Goal: Transaction & Acquisition: Download file/media

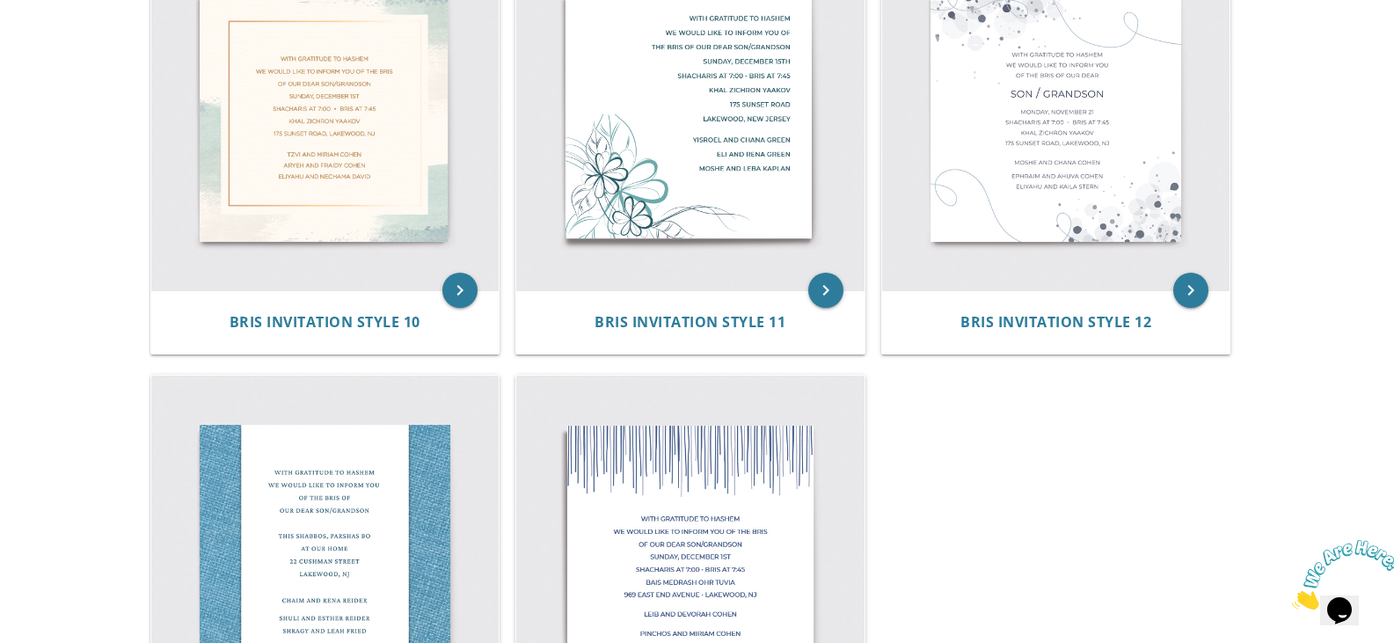
scroll to position [1671, 0]
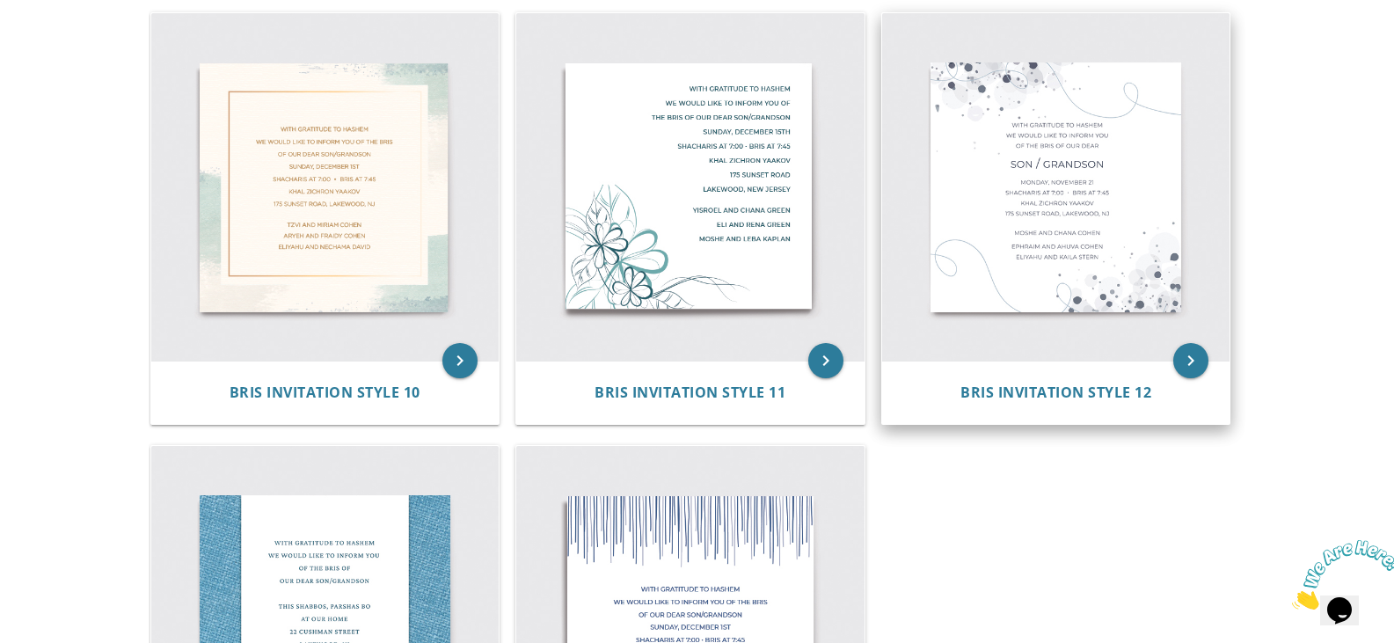
click at [1065, 228] on img at bounding box center [1056, 187] width 348 height 348
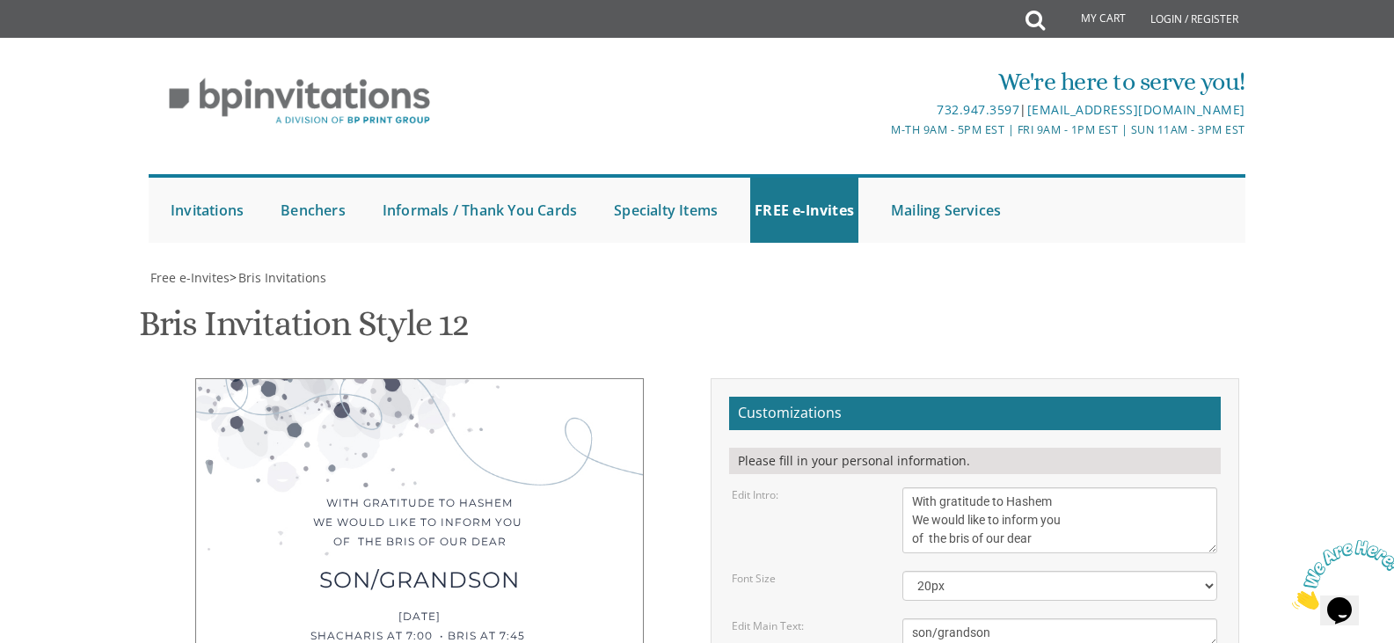
scroll to position [352, 0]
drag, startPoint x: 1123, startPoint y: 278, endPoint x: 1115, endPoint y: 285, distance: 10.6
click at [1123, 618] on textarea "son/grandson" at bounding box center [1059, 632] width 315 height 29
drag, startPoint x: 1055, startPoint y: 242, endPoint x: 904, endPoint y: 247, distance: 151.4
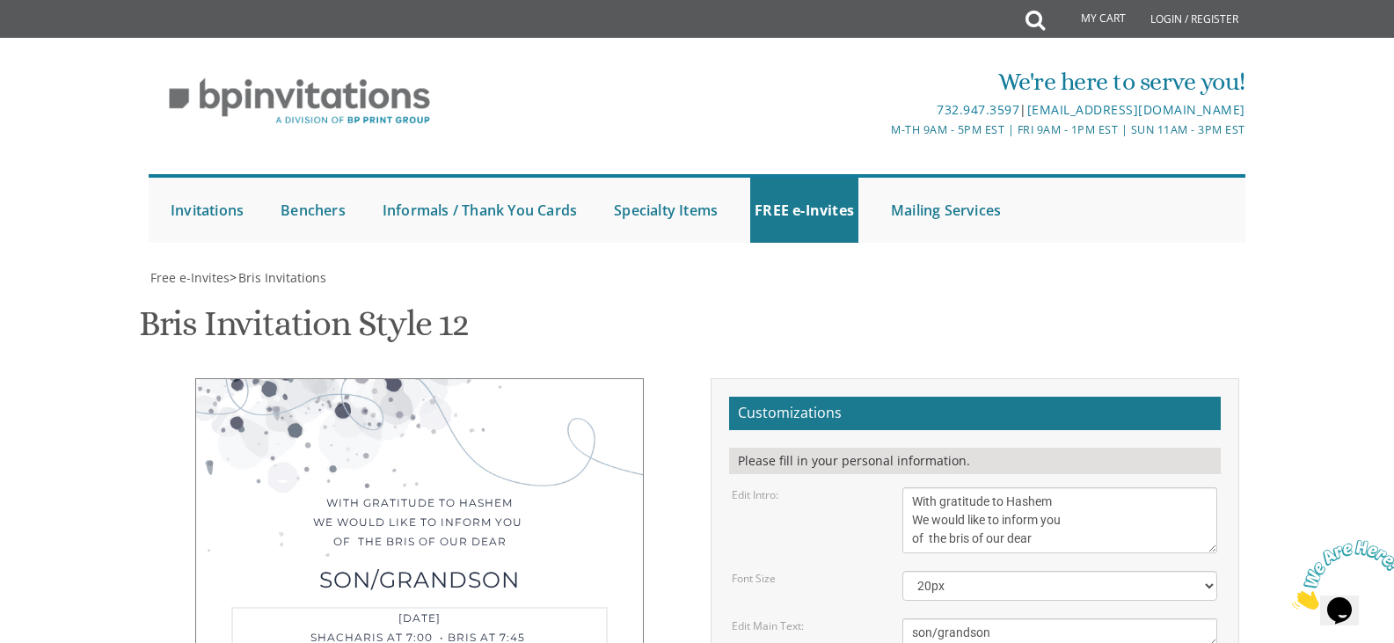
drag, startPoint x: 965, startPoint y: 260, endPoint x: 919, endPoint y: 263, distance: 45.8
drag, startPoint x: 1011, startPoint y: 241, endPoint x: 985, endPoint y: 248, distance: 27.3
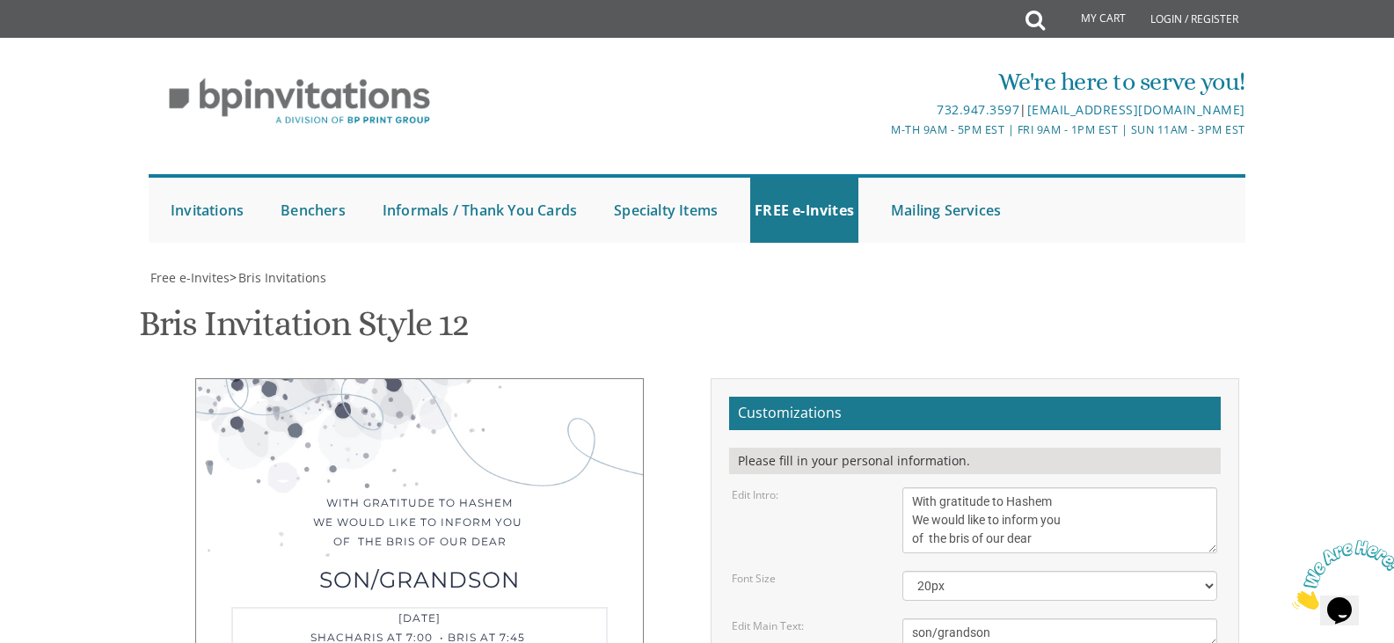
drag, startPoint x: 1004, startPoint y: 260, endPoint x: 983, endPoint y: 253, distance: 22.2
drag, startPoint x: 991, startPoint y: 260, endPoint x: 979, endPoint y: 257, distance: 12.8
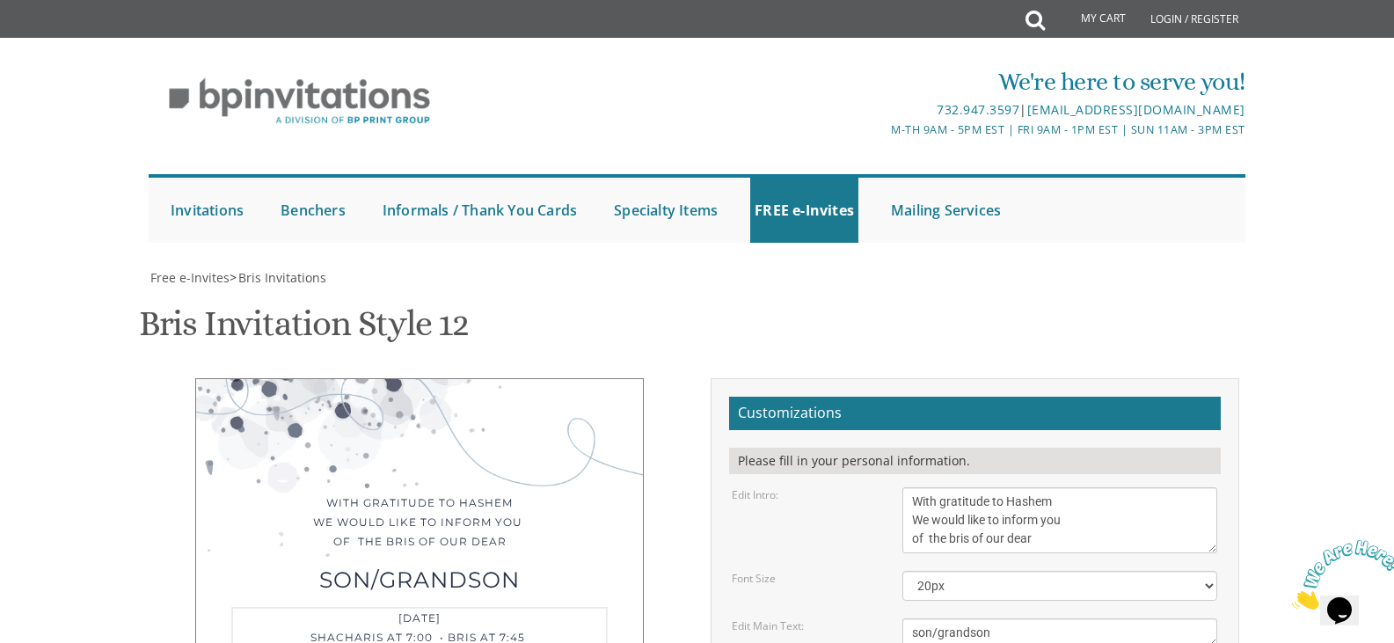
drag, startPoint x: 1022, startPoint y: 277, endPoint x: 938, endPoint y: 283, distance: 84.7
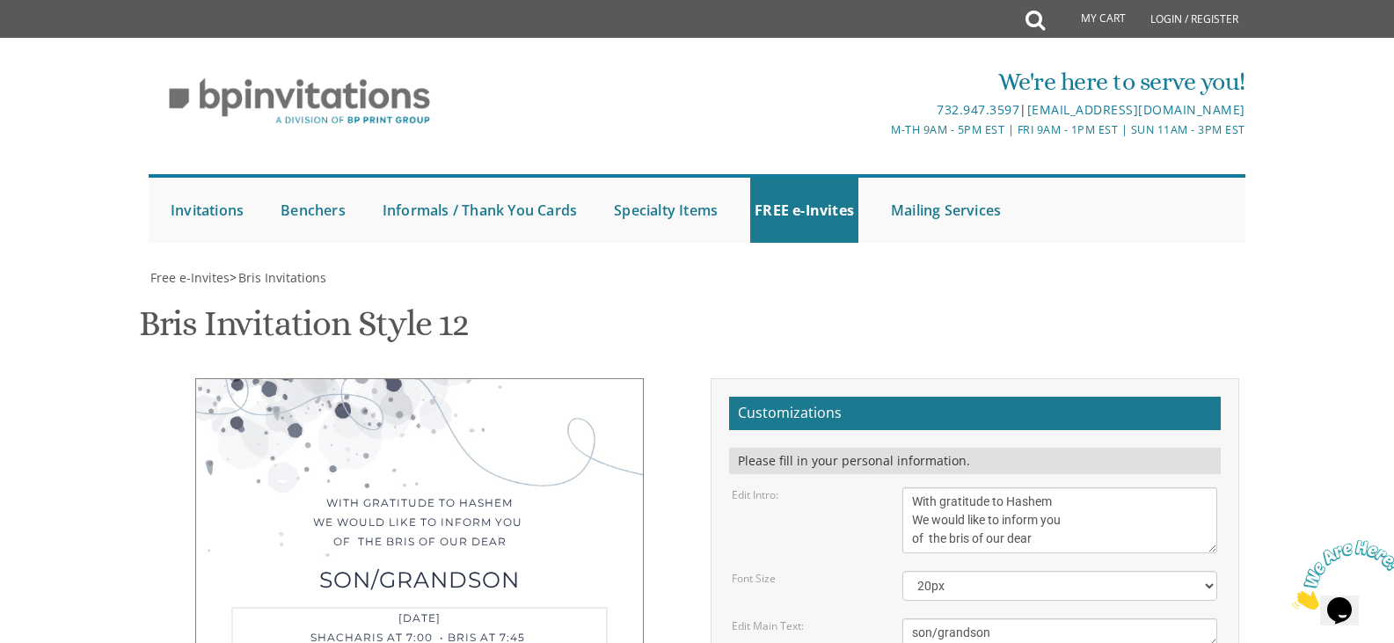
drag, startPoint x: 1062, startPoint y: 295, endPoint x: 1009, endPoint y: 305, distance: 54.7
drag, startPoint x: 1003, startPoint y: 295, endPoint x: 915, endPoint y: 306, distance: 88.6
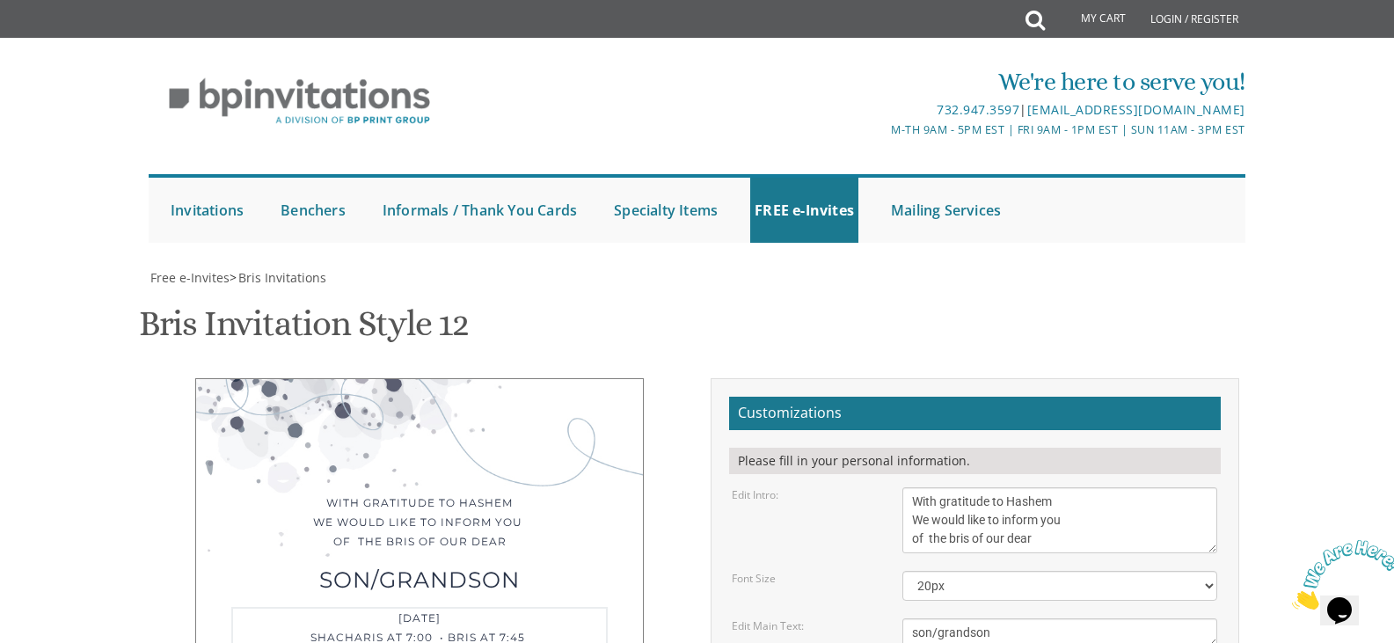
type textarea "Wednesday 26 Av Shacharis at 8:10 Bris at 8:55 Khal D'Brookwood 25 Alaska, Jack…"
drag, startPoint x: 1051, startPoint y: 340, endPoint x: 872, endPoint y: 331, distance: 179.7
type textarea "Mordechai and Shevy Strauss"
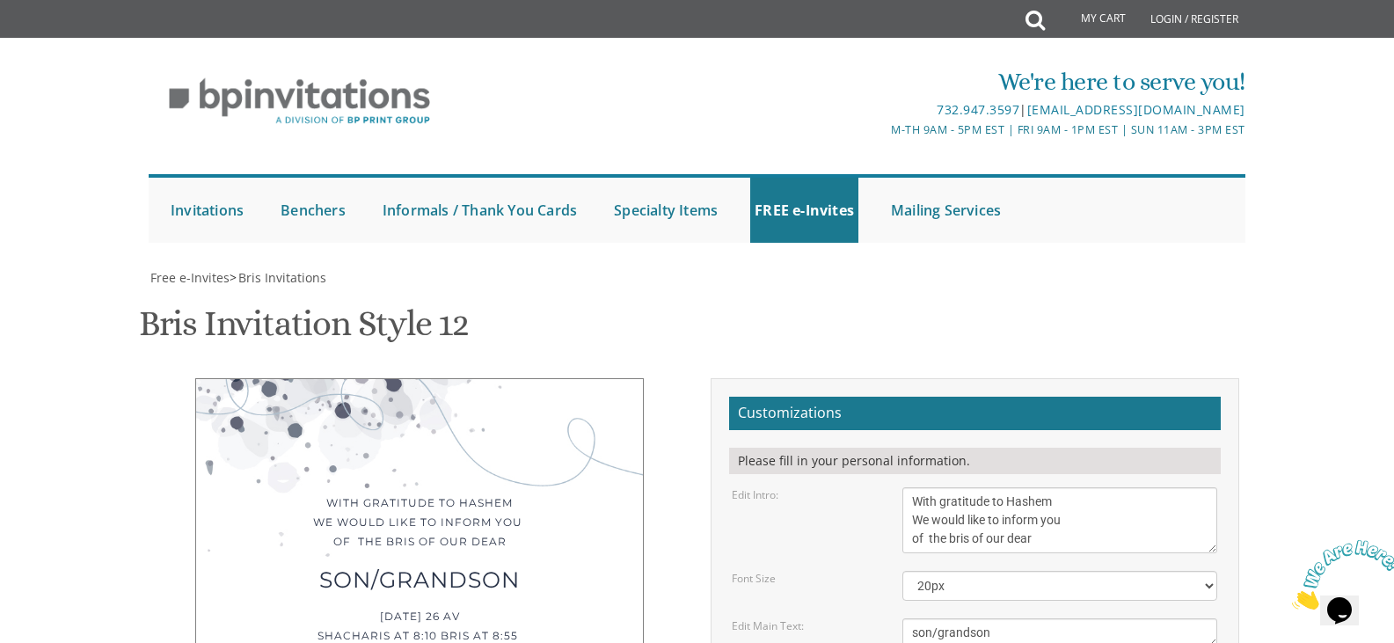
drag, startPoint x: 1061, startPoint y: 304, endPoint x: 901, endPoint y: 289, distance: 160.8
drag, startPoint x: 1036, startPoint y: 324, endPoint x: 894, endPoint y: 310, distance: 142.2
type textarea "Rabbi and Mrs. Eliyahu and Kaila Stern"
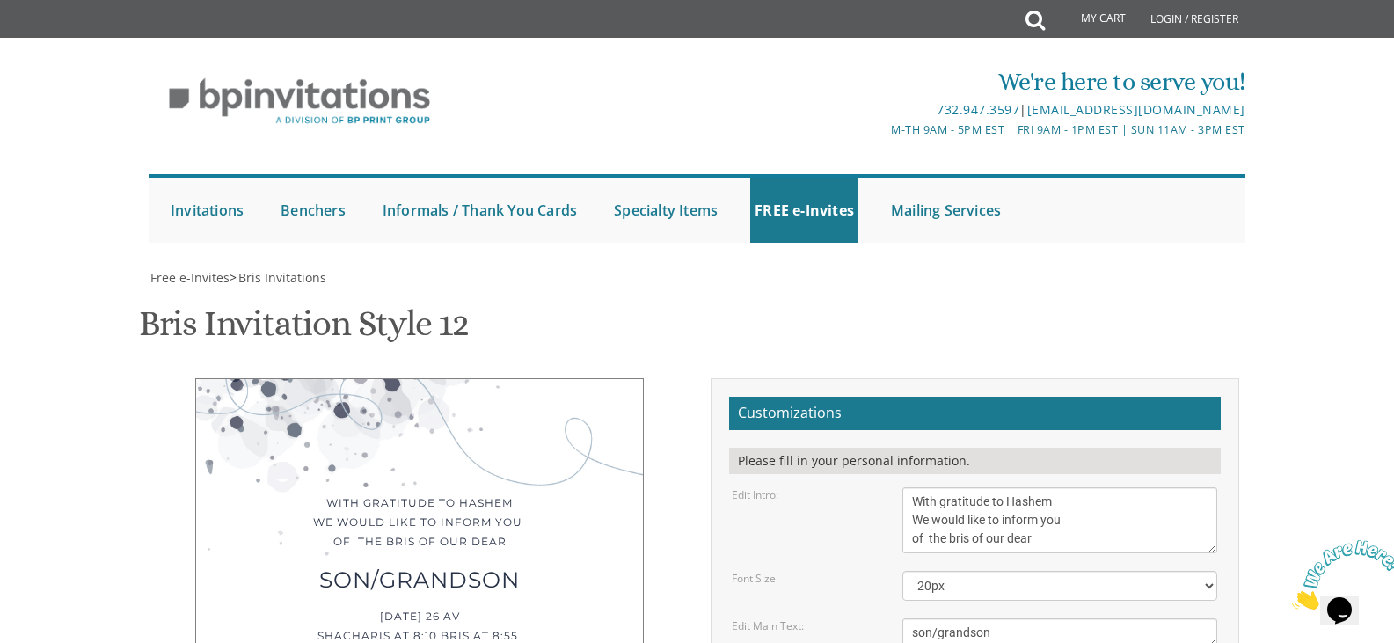
drag, startPoint x: 911, startPoint y: 298, endPoint x: 1061, endPoint y: 329, distance: 152.6
drag, startPoint x: 988, startPoint y: 196, endPoint x: 932, endPoint y: 201, distance: 55.7
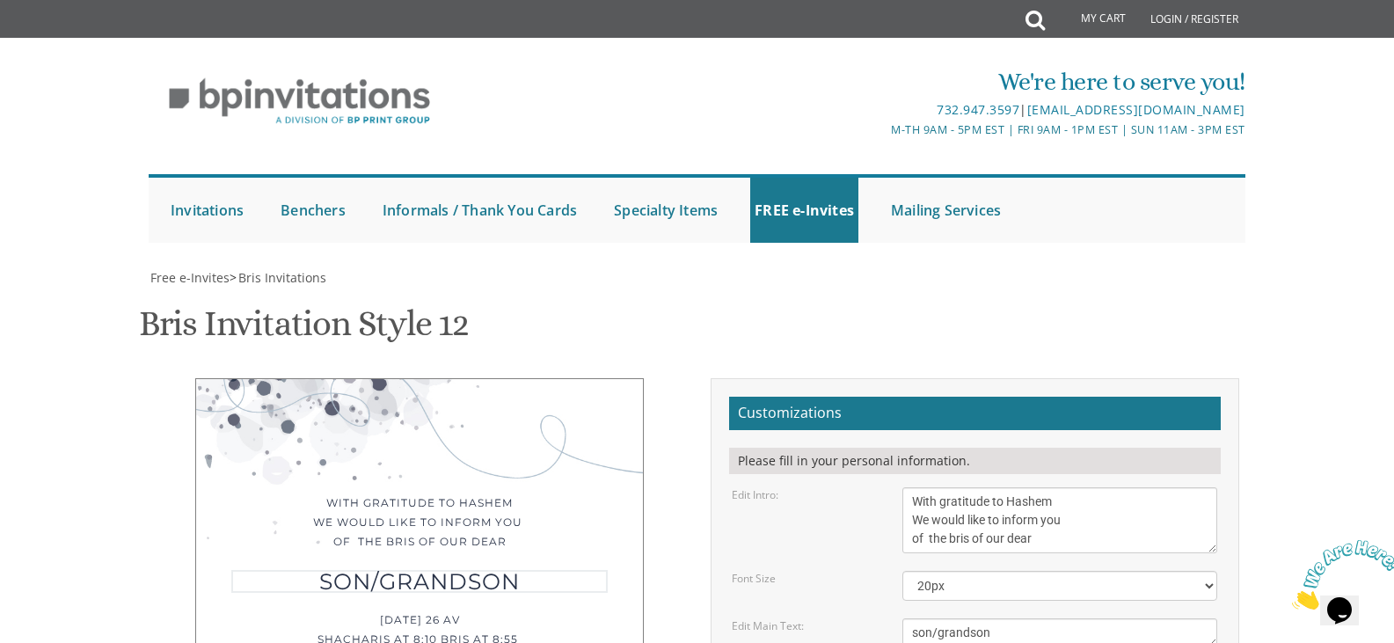
click at [932, 618] on textarea "son/grandson" at bounding box center [1059, 632] width 315 height 29
type textarea "s"
type textarea "Son"
click at [1209, 571] on select "20px 30px 40px" at bounding box center [1059, 586] width 315 height 30
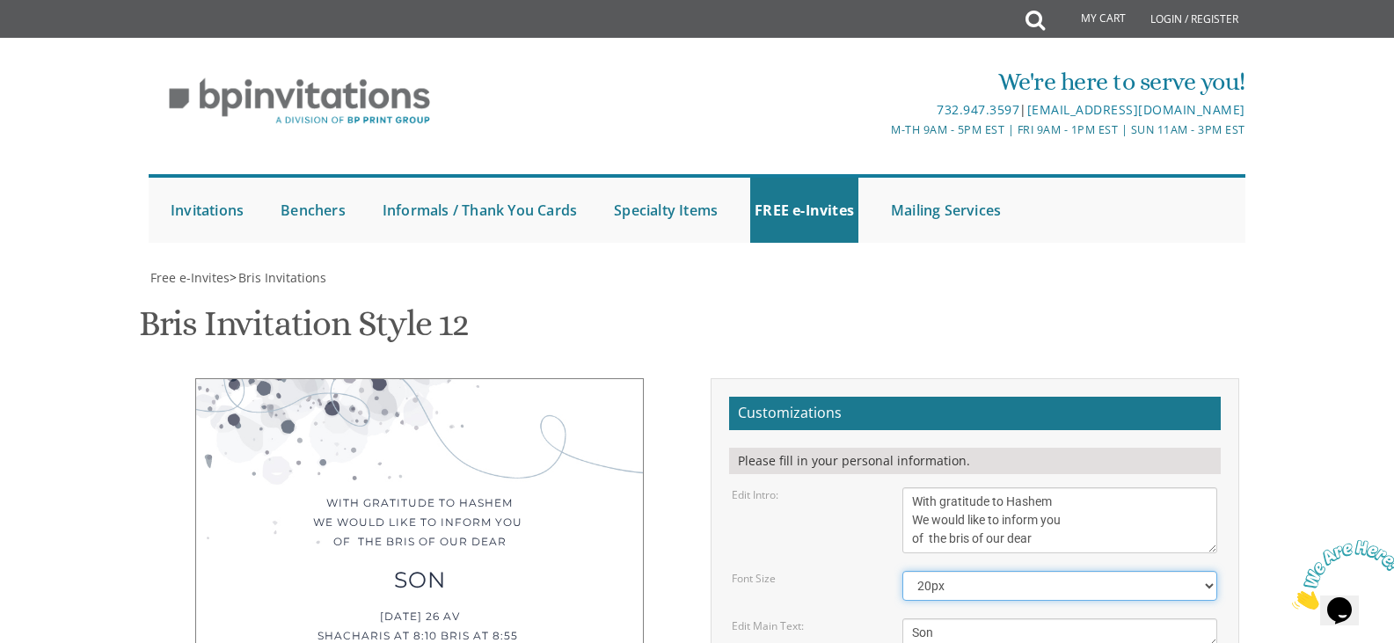
click at [902, 571] on select "20px 30px 40px" at bounding box center [1059, 586] width 315 height 30
click at [1058, 487] on textarea "With gratitude to Hashem We would like to inform you of the bris of our dear" at bounding box center [1059, 520] width 315 height 66
click at [1054, 487] on textarea "With gratitude to Hashem We would like to inform you of the bris of our dear" at bounding box center [1059, 520] width 315 height 66
click at [1055, 487] on textarea "With gratitude to Hashem We would like to inform you of the bris of our dear" at bounding box center [1059, 520] width 315 height 66
click at [1137, 487] on textarea "With gratitude to Hashem We would like to inform you of the bris of our dear" at bounding box center [1059, 520] width 315 height 66
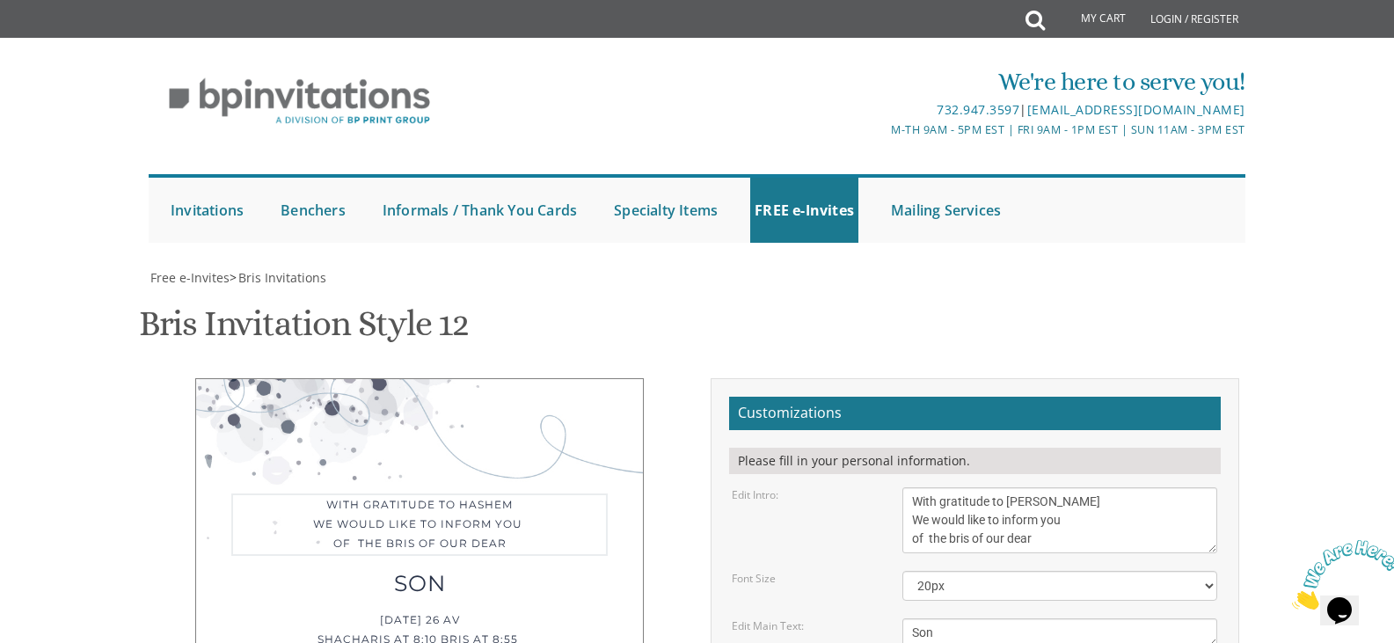
scroll to position [440, 0]
type textarea "With gratitude to Hashem Yisborach We would like to inform you of the bris of o…"
drag, startPoint x: 899, startPoint y: 303, endPoint x: 726, endPoint y: 316, distance: 173.8
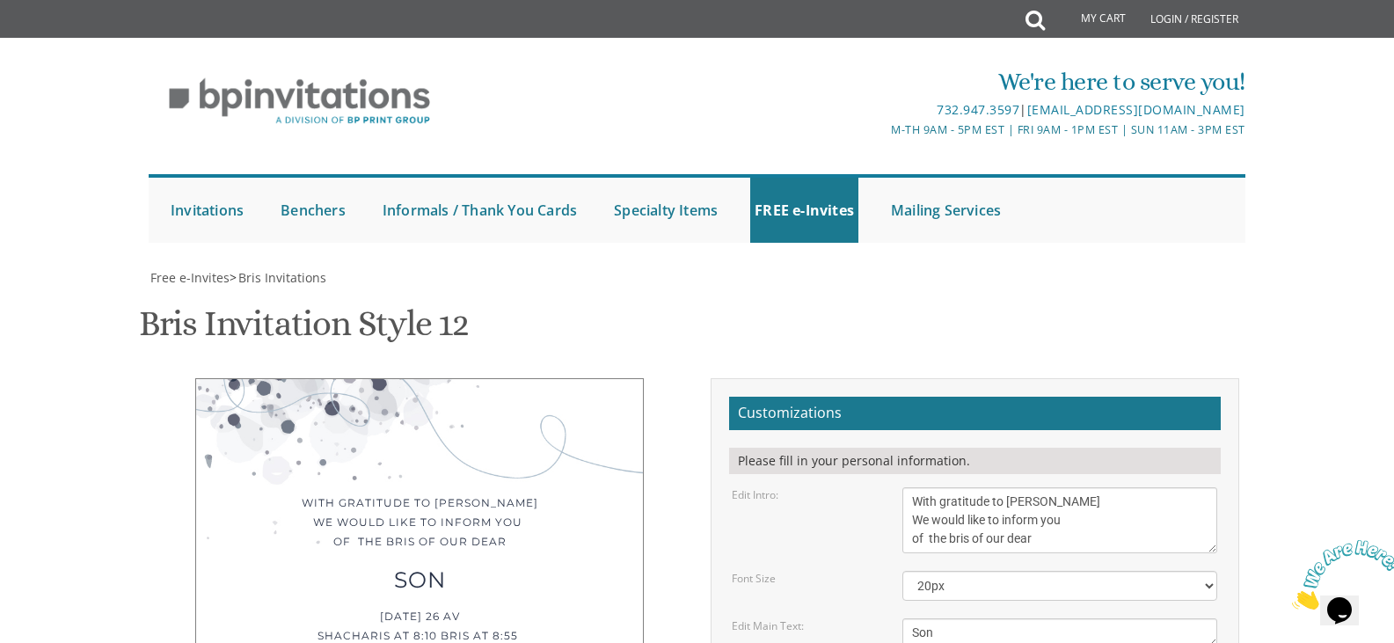
drag, startPoint x: 963, startPoint y: 350, endPoint x: 905, endPoint y: 349, distance: 58.1
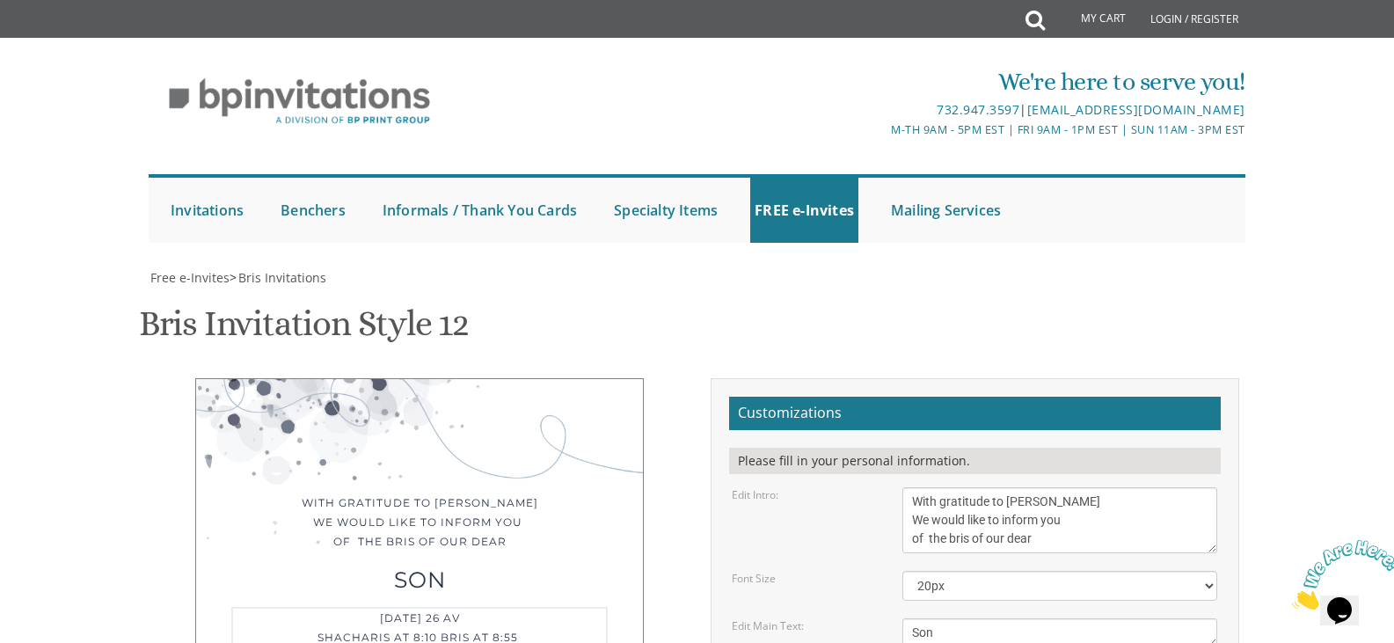
drag, startPoint x: 825, startPoint y: 306, endPoint x: 697, endPoint y: 294, distance: 128.1
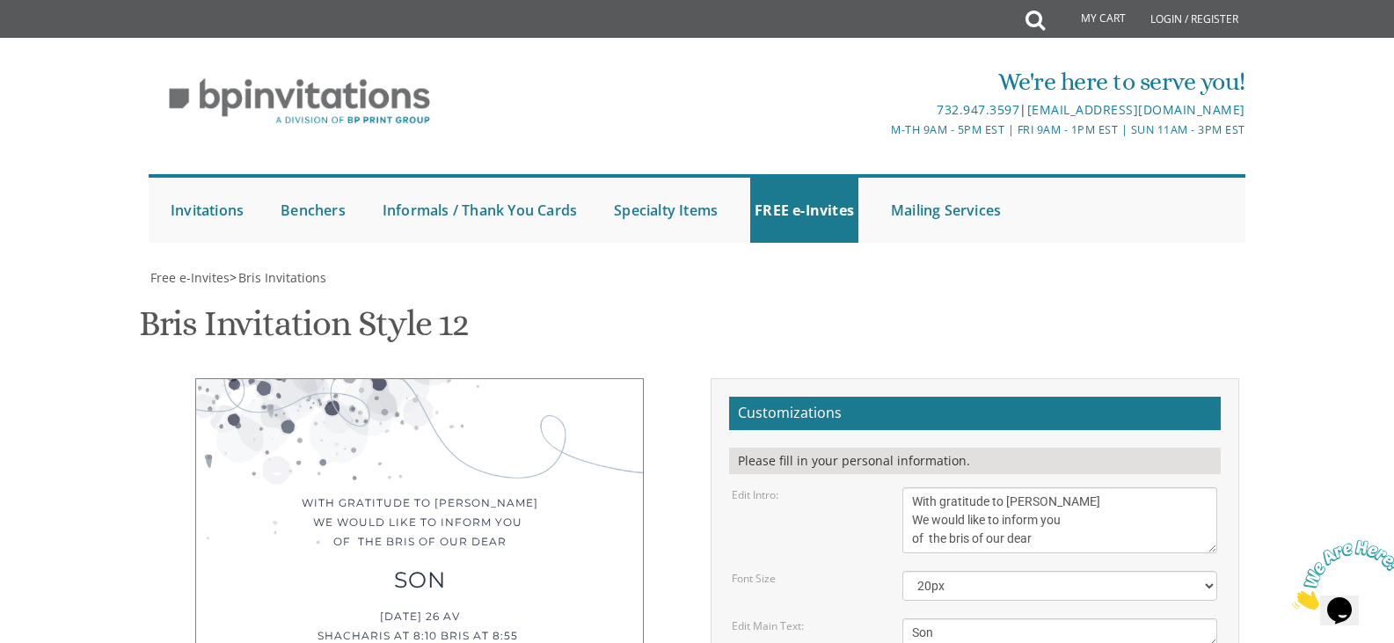
type input "mottys1004@gmail.com"
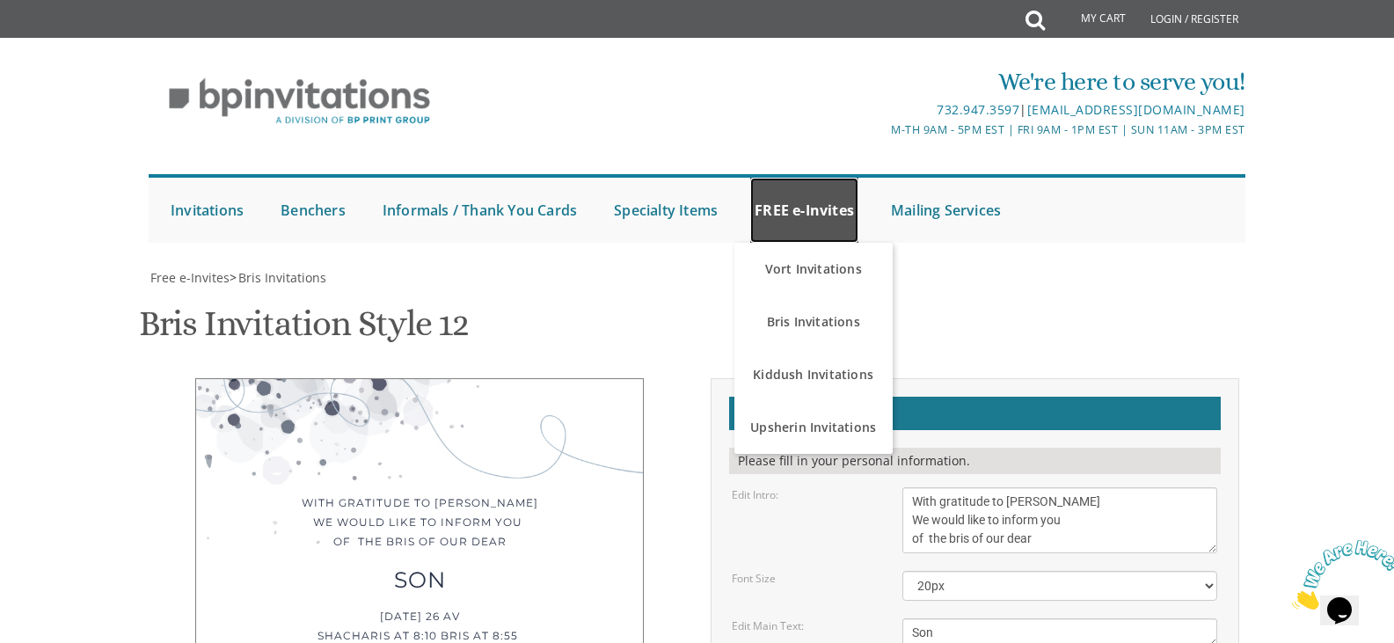
click at [805, 221] on link "FREE e-Invites" at bounding box center [804, 210] width 108 height 65
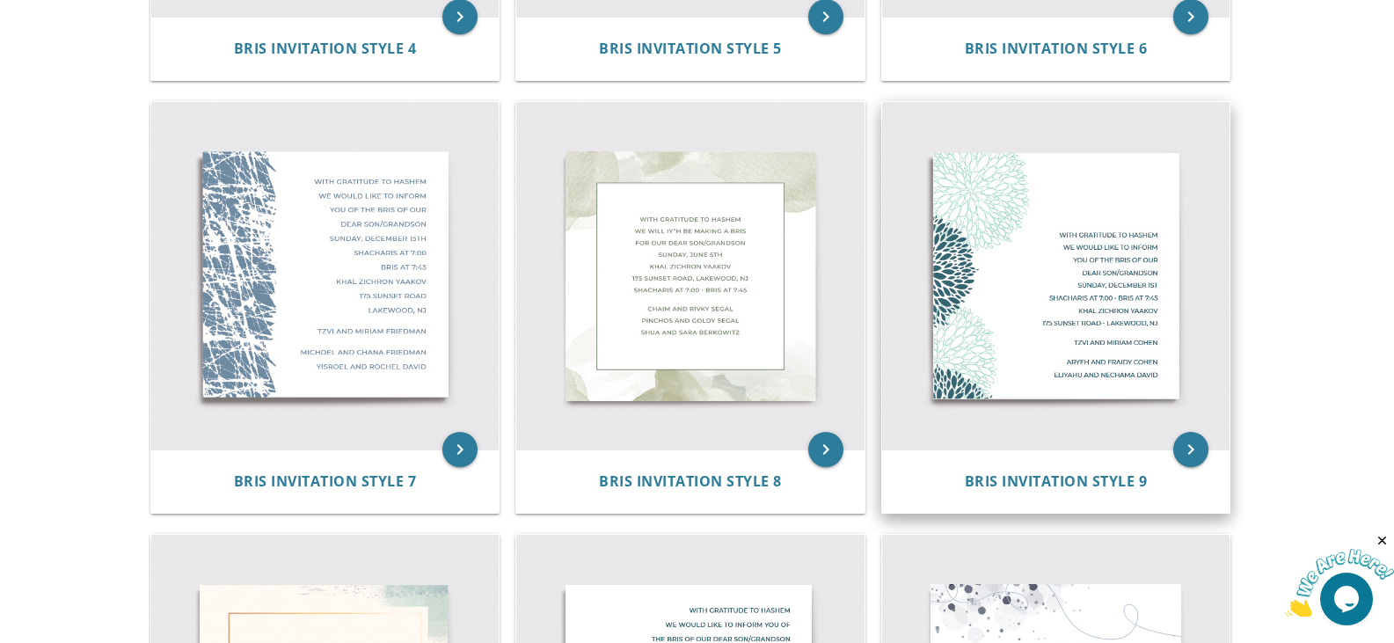
scroll to position [1143, 0]
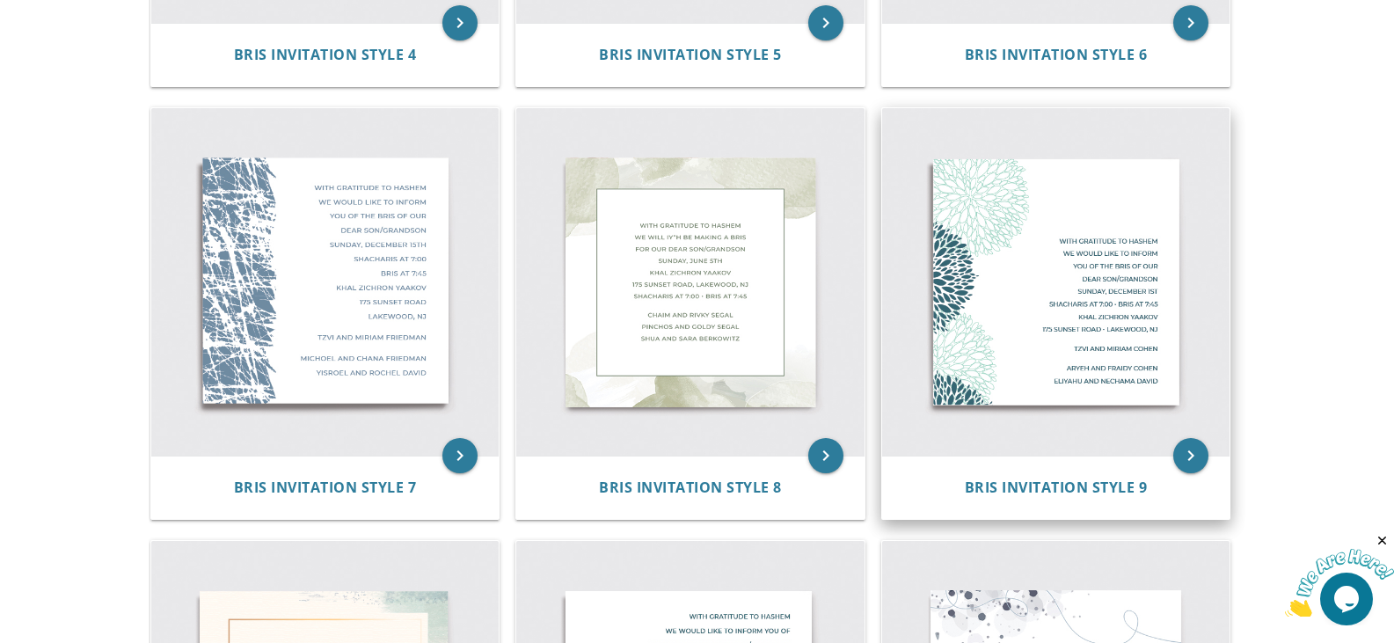
click at [1132, 287] on img at bounding box center [1056, 282] width 348 height 348
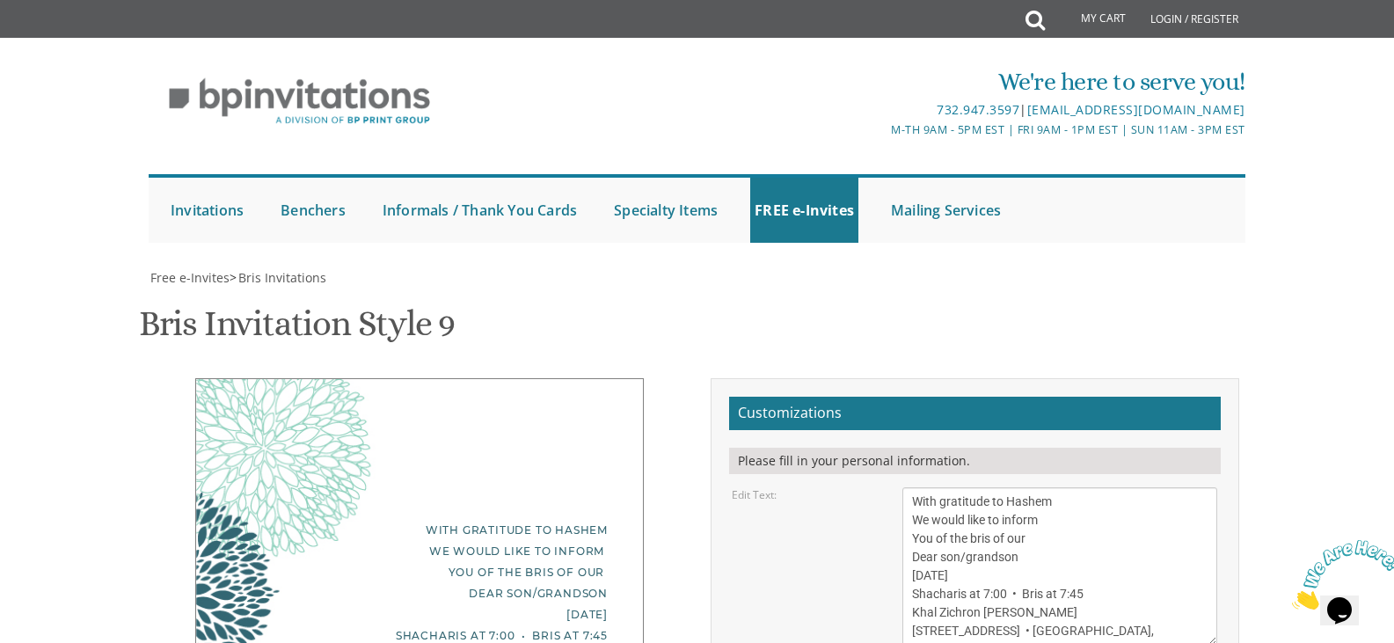
scroll to position [264, 0]
drag, startPoint x: 1035, startPoint y: 314, endPoint x: 911, endPoint y: 319, distance: 124.1
click at [911, 487] on textarea "With gratitude to Hashem We would like to inform You of the bris of our Dear so…" at bounding box center [1059, 566] width 315 height 158
click at [1061, 487] on textarea "With gratitude to Hashem We would like to inform You of the bris of our Dear so…" at bounding box center [1059, 566] width 315 height 158
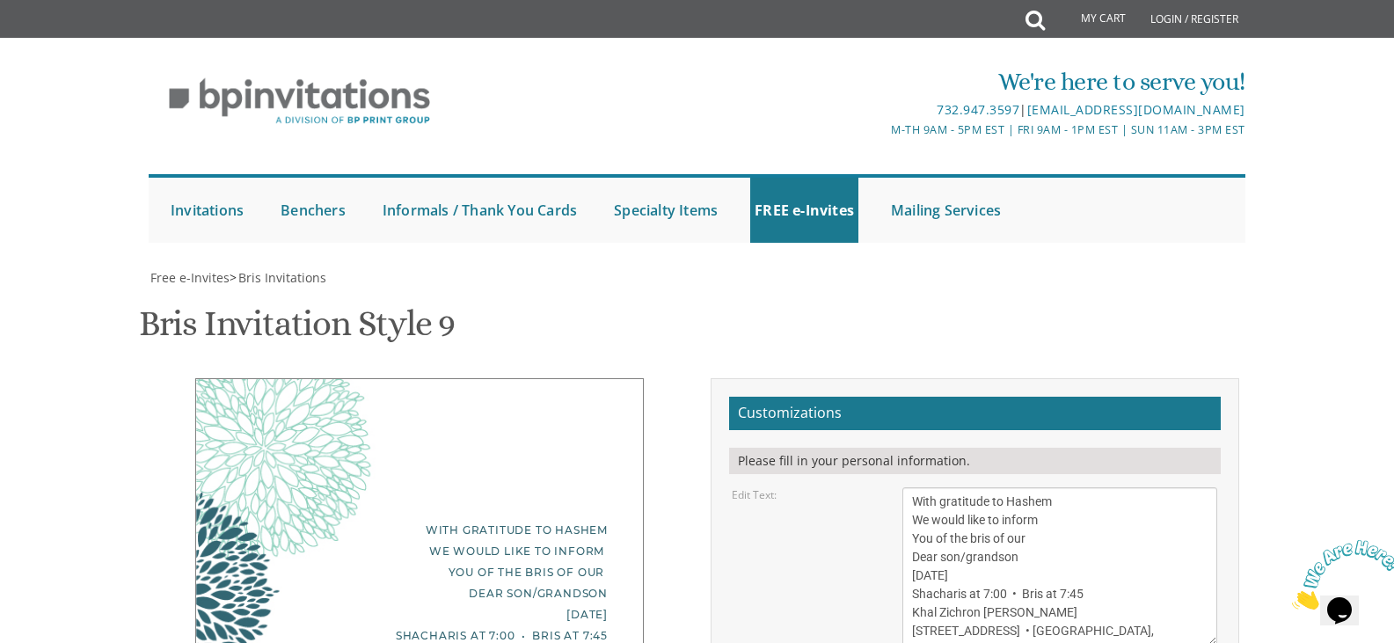
click at [879, 331] on div "Bris Invitation Style 9 SKU: bris9" at bounding box center [697, 325] width 1117 height 69
